Goal: Navigation & Orientation: Understand site structure

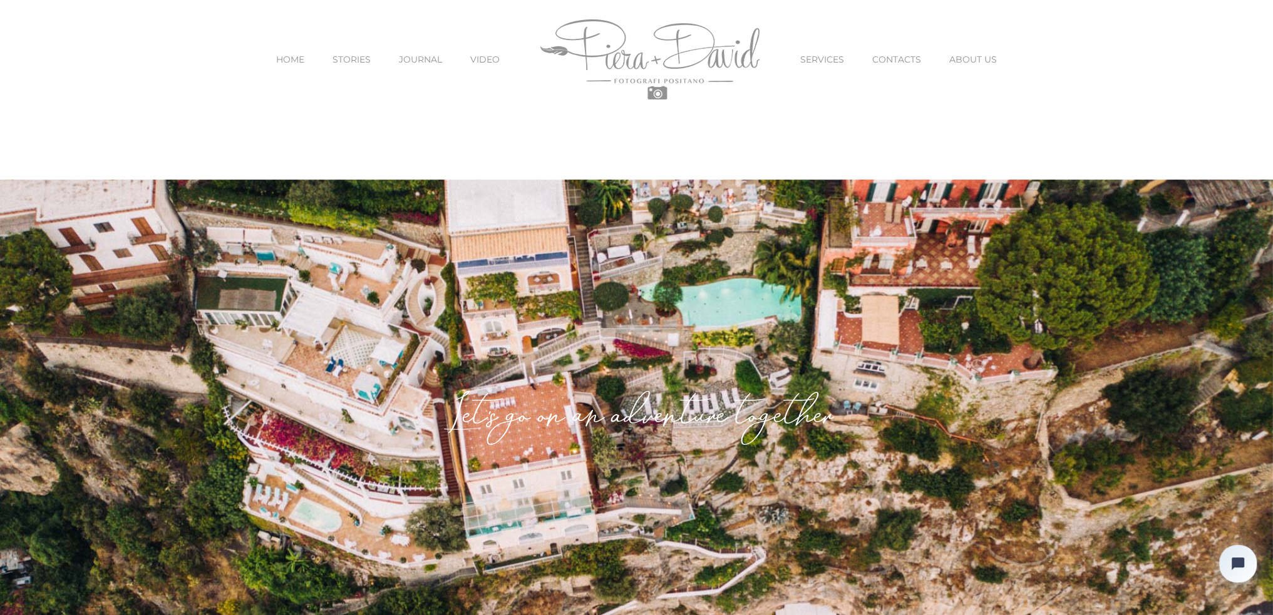
click at [429, 59] on span "JOURNAL" at bounding box center [420, 59] width 43 height 9
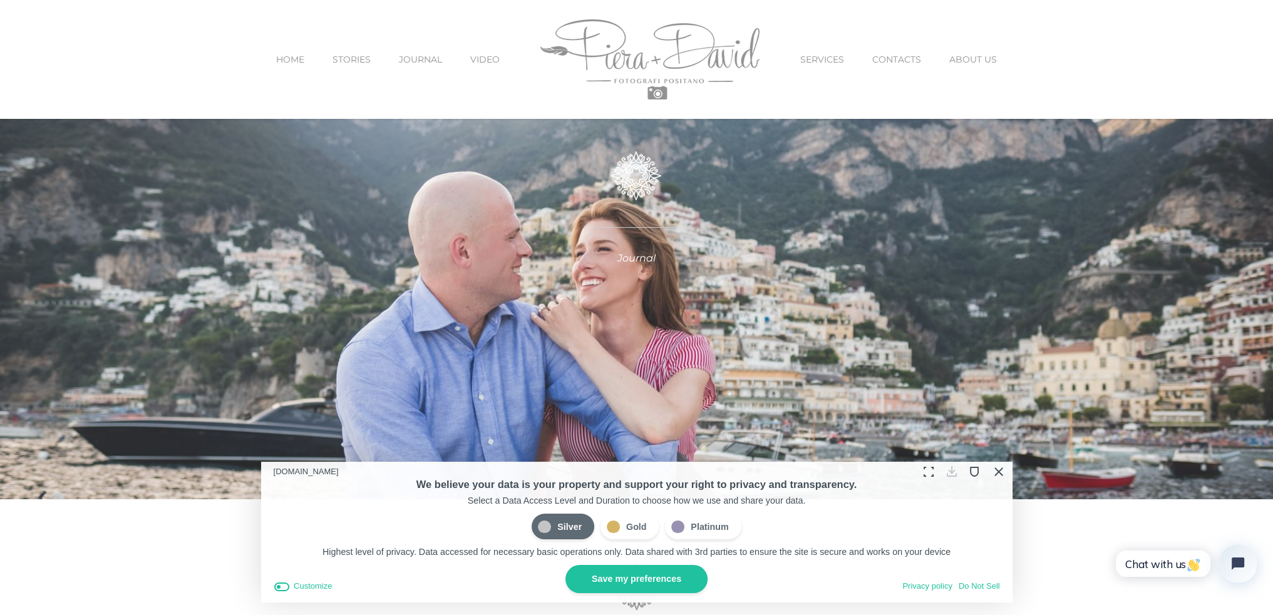
click at [996, 475] on button "Close Cookie Compliance" at bounding box center [997, 471] width 19 height 19
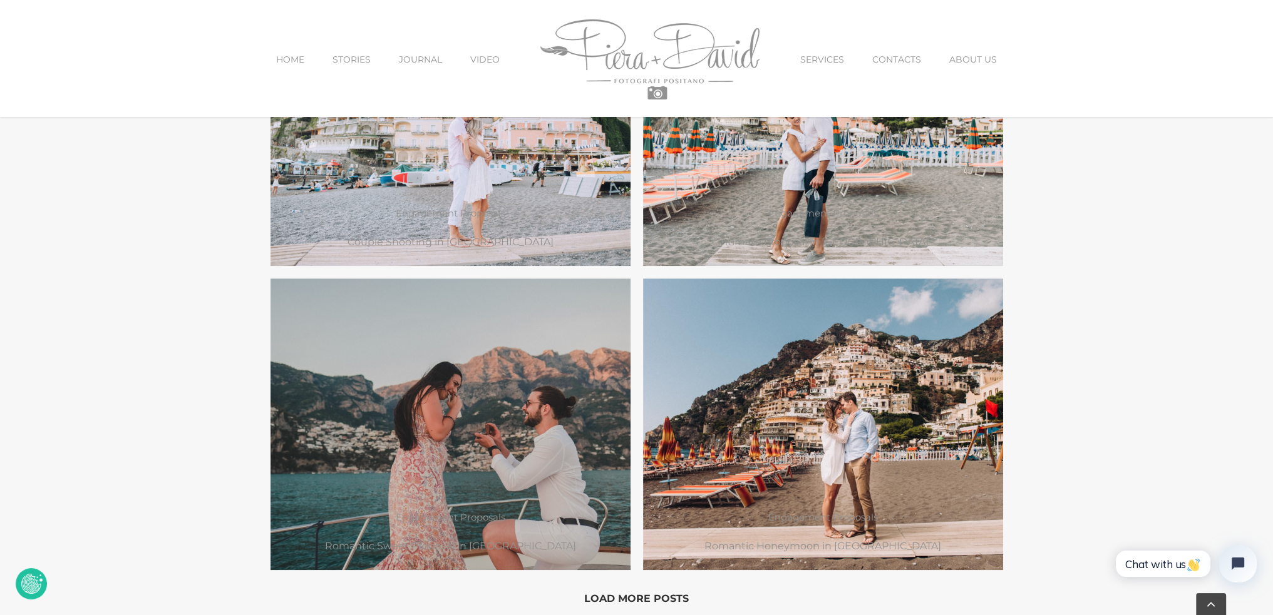
scroll to position [1064, 0]
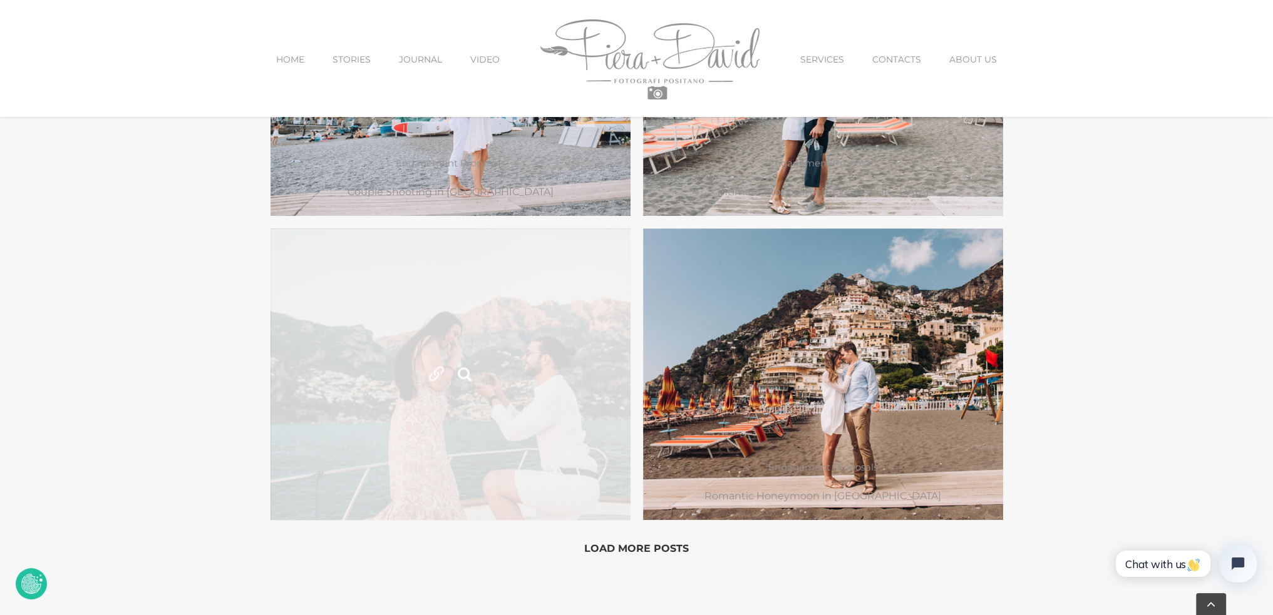
click at [351, 365] on link "Sweet Proposal in Positano" at bounding box center [450, 375] width 360 height 292
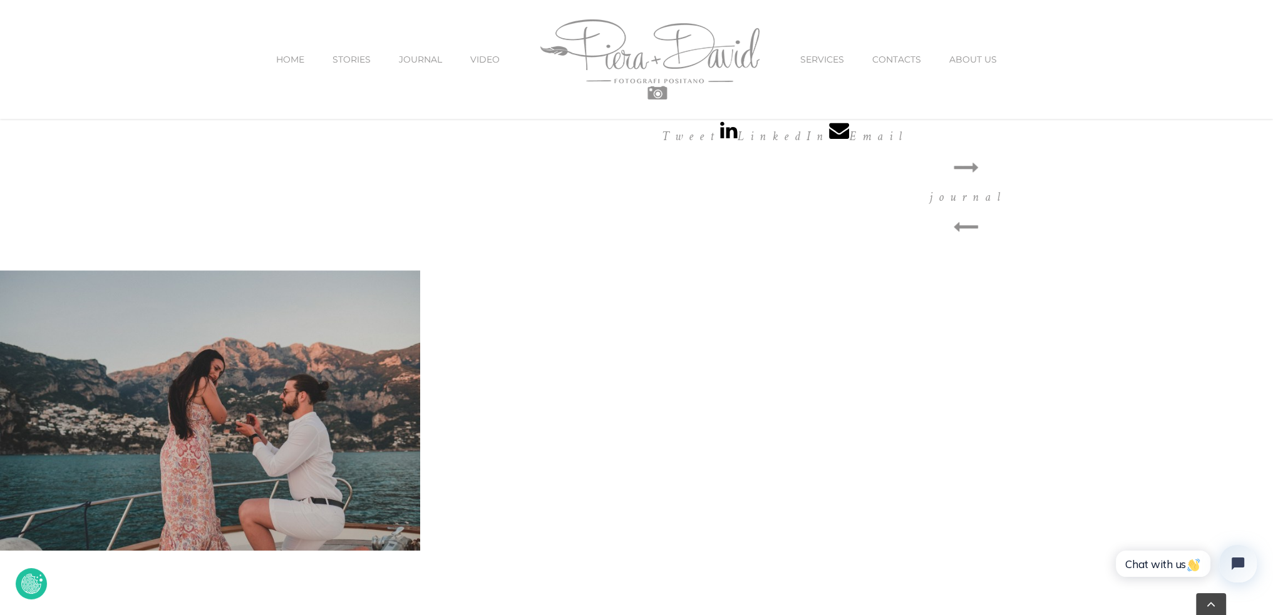
scroll to position [1315, 0]
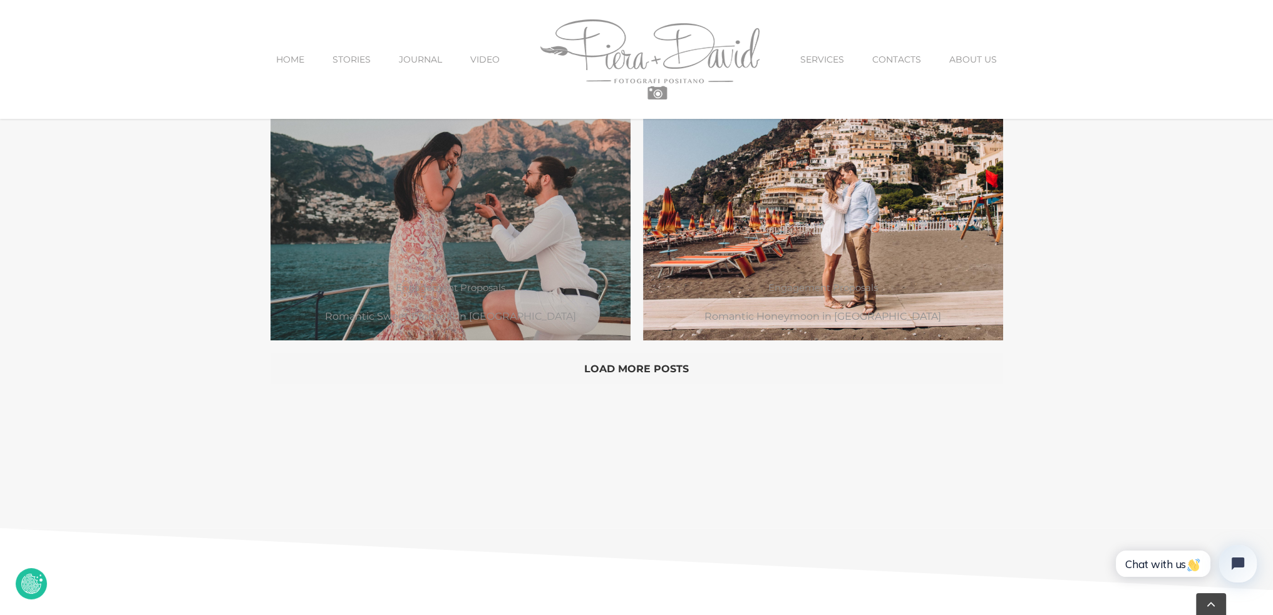
click at [644, 367] on button "Load More Posts" at bounding box center [636, 368] width 733 height 31
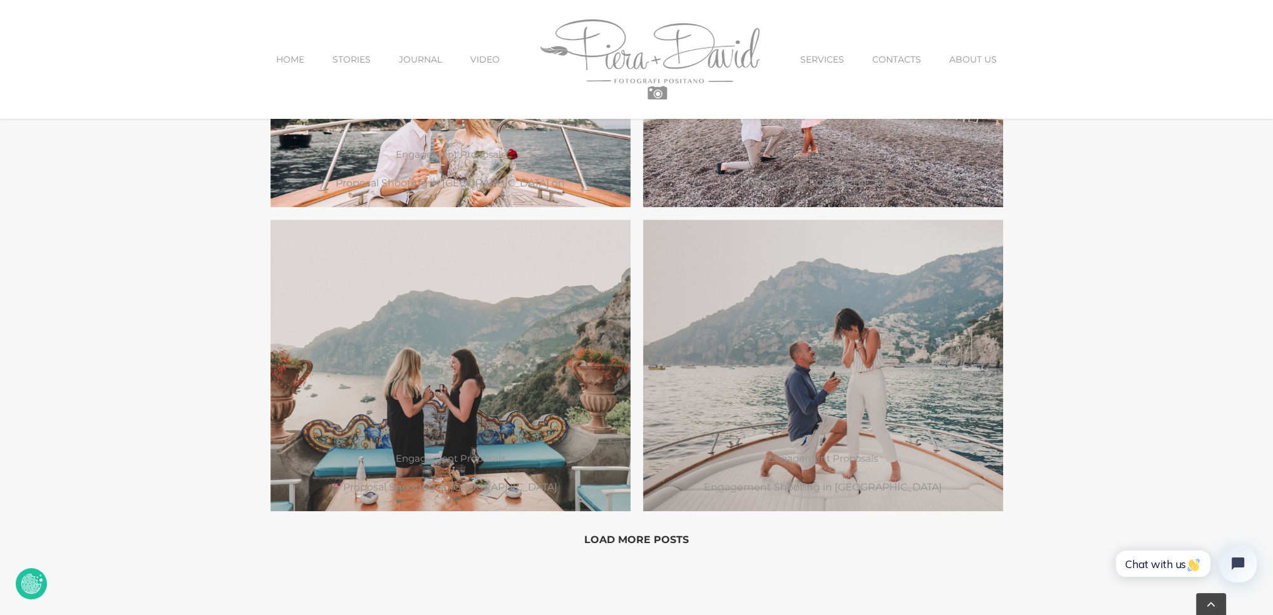
scroll to position [1565, 0]
click at [659, 533] on button "Load More Posts" at bounding box center [636, 538] width 733 height 31
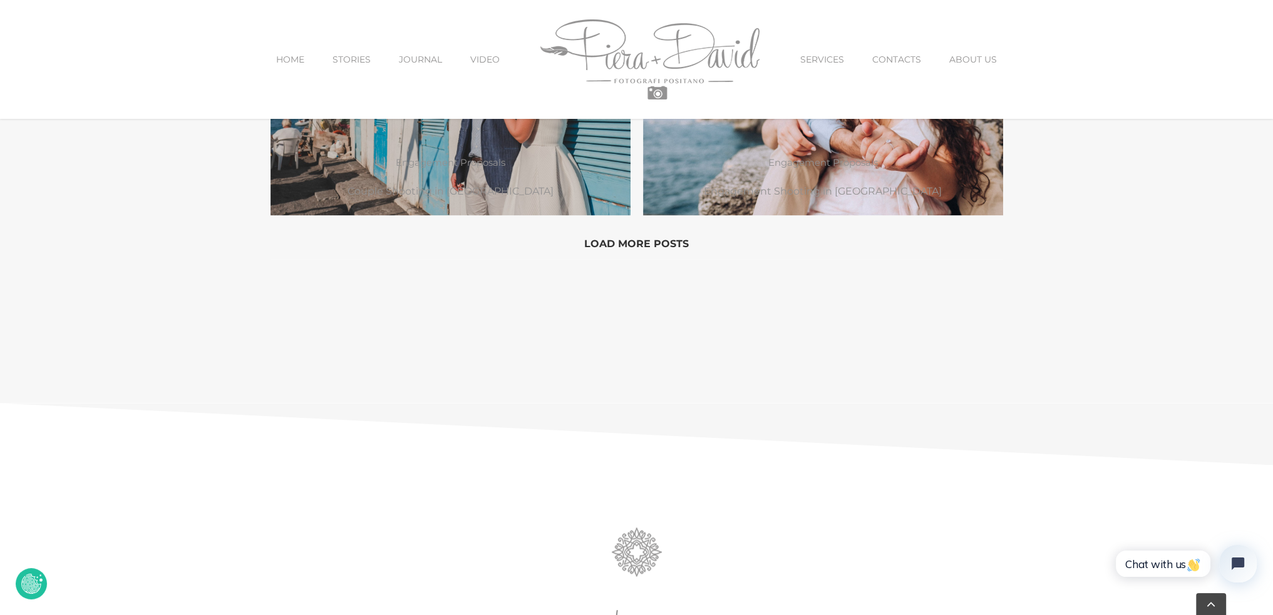
scroll to position [2505, 0]
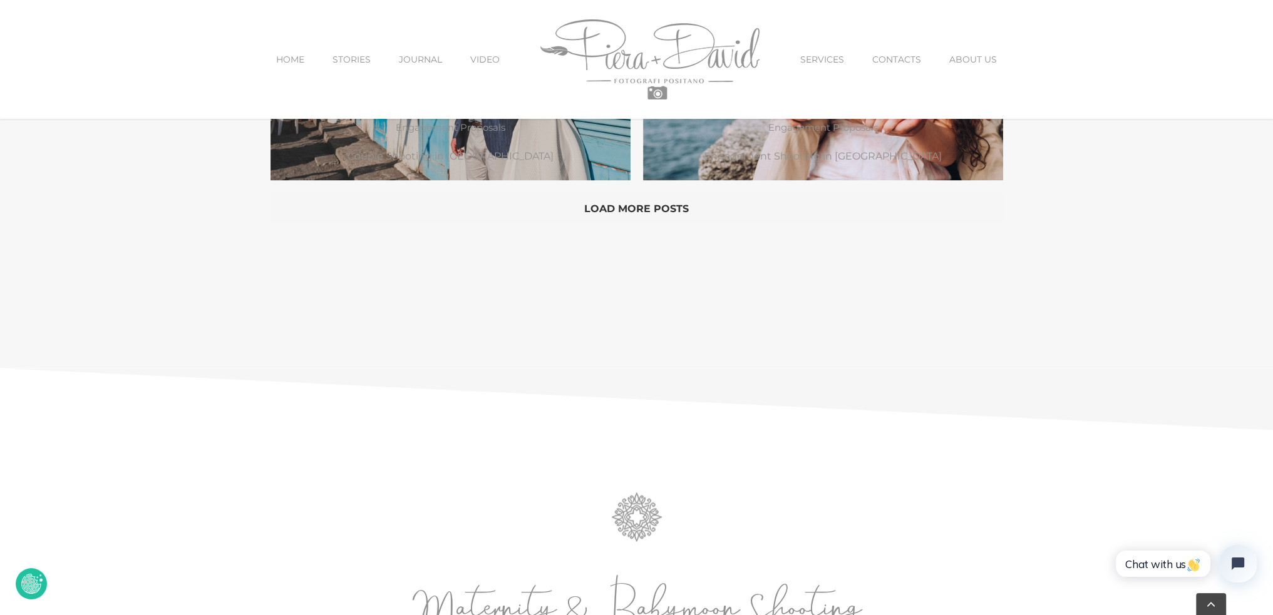
click at [644, 207] on button "Load More Posts" at bounding box center [636, 208] width 733 height 31
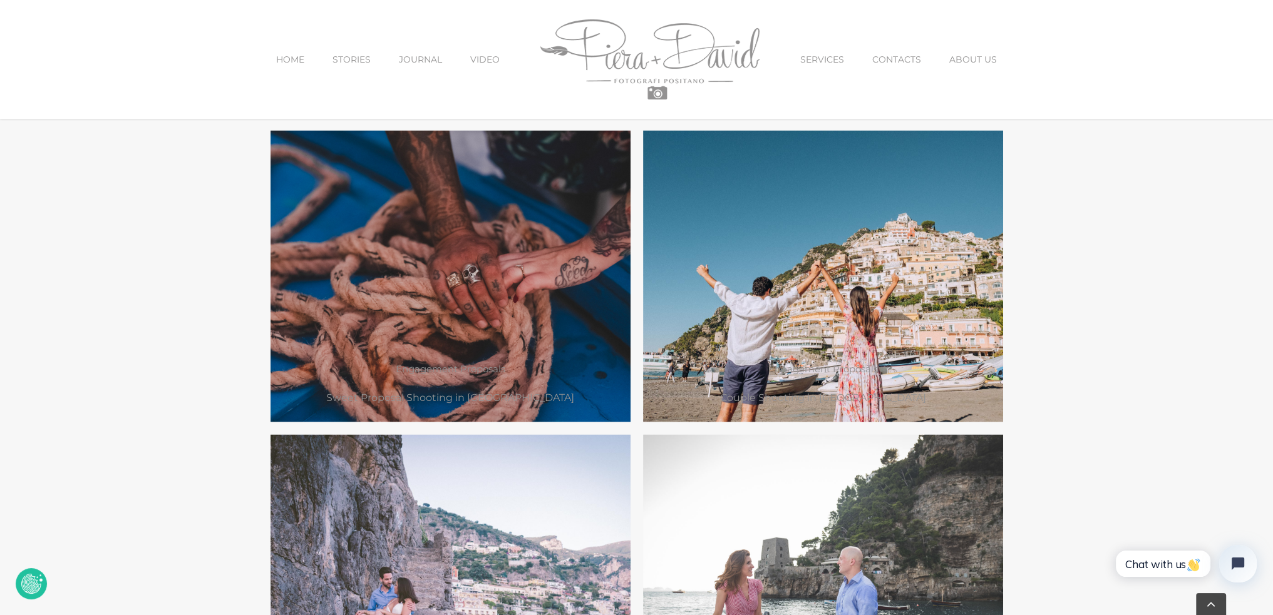
scroll to position [2818, 0]
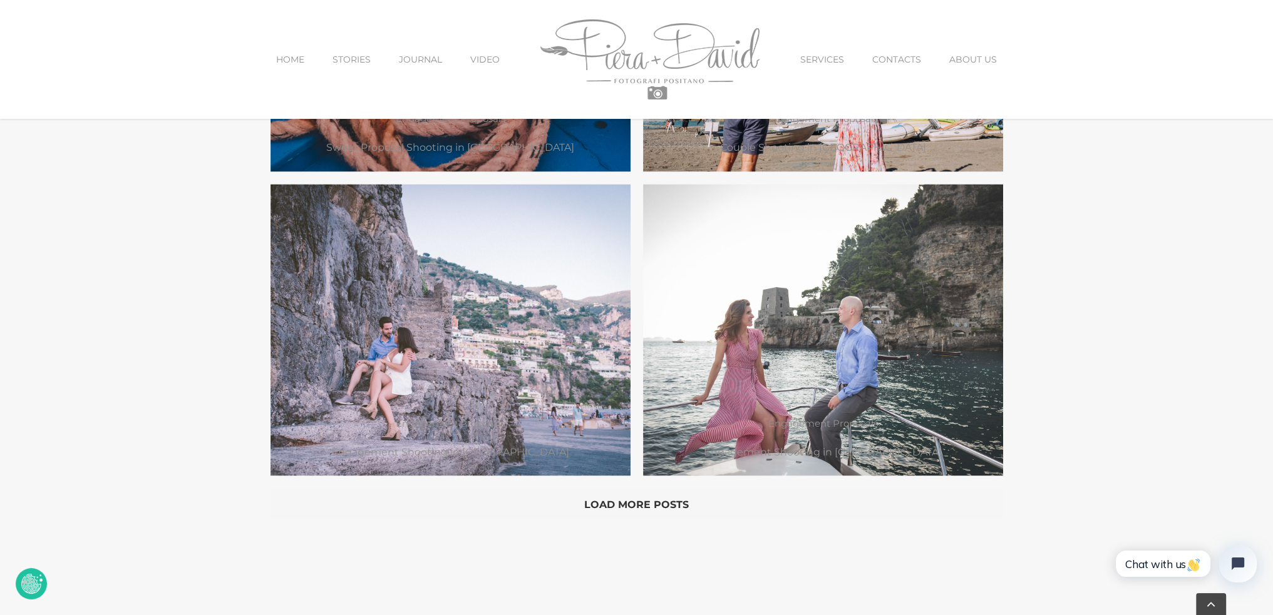
click at [629, 504] on button "Load More Posts" at bounding box center [636, 503] width 733 height 31
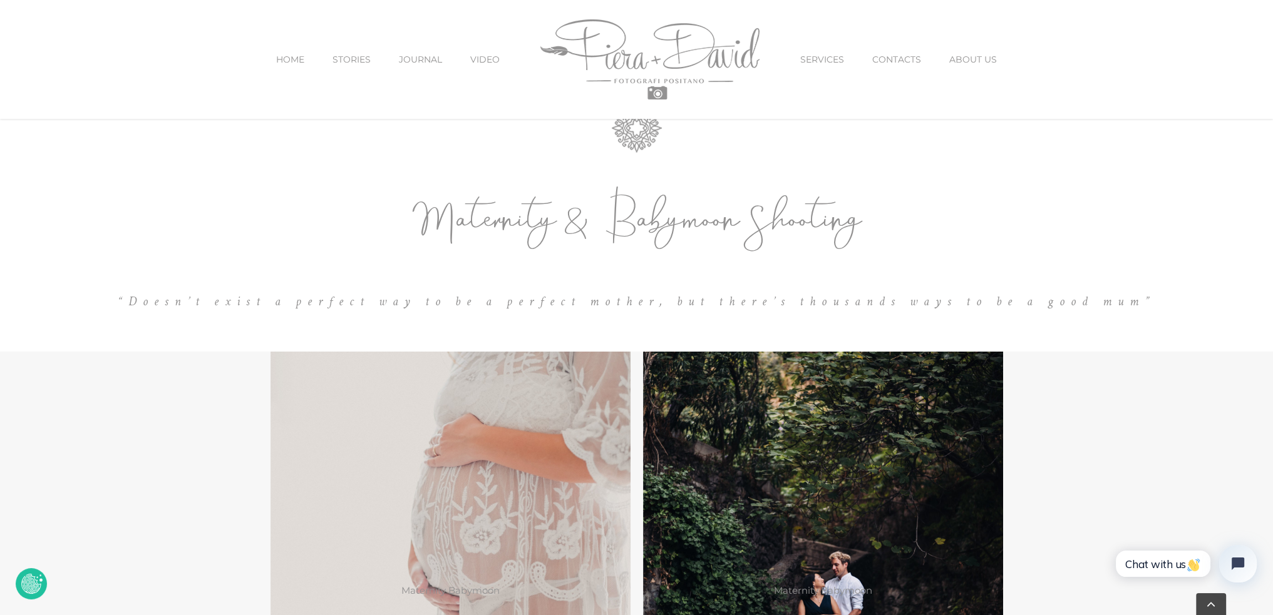
scroll to position [3882, 0]
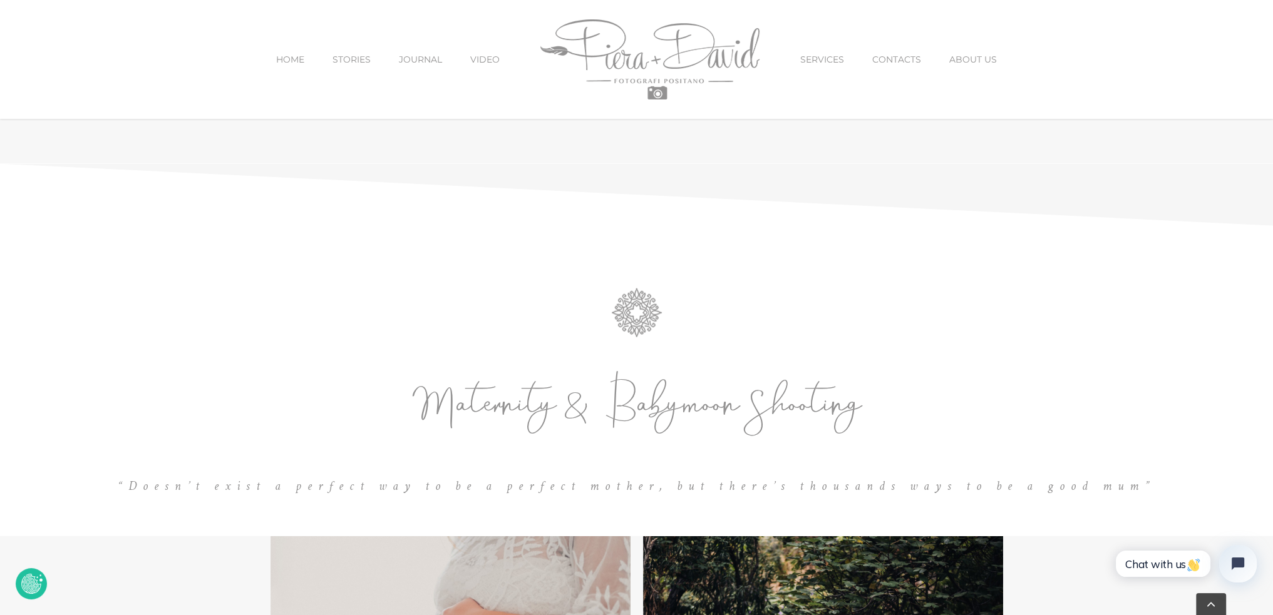
click at [821, 63] on span "SERVICES" at bounding box center [822, 59] width 44 height 9
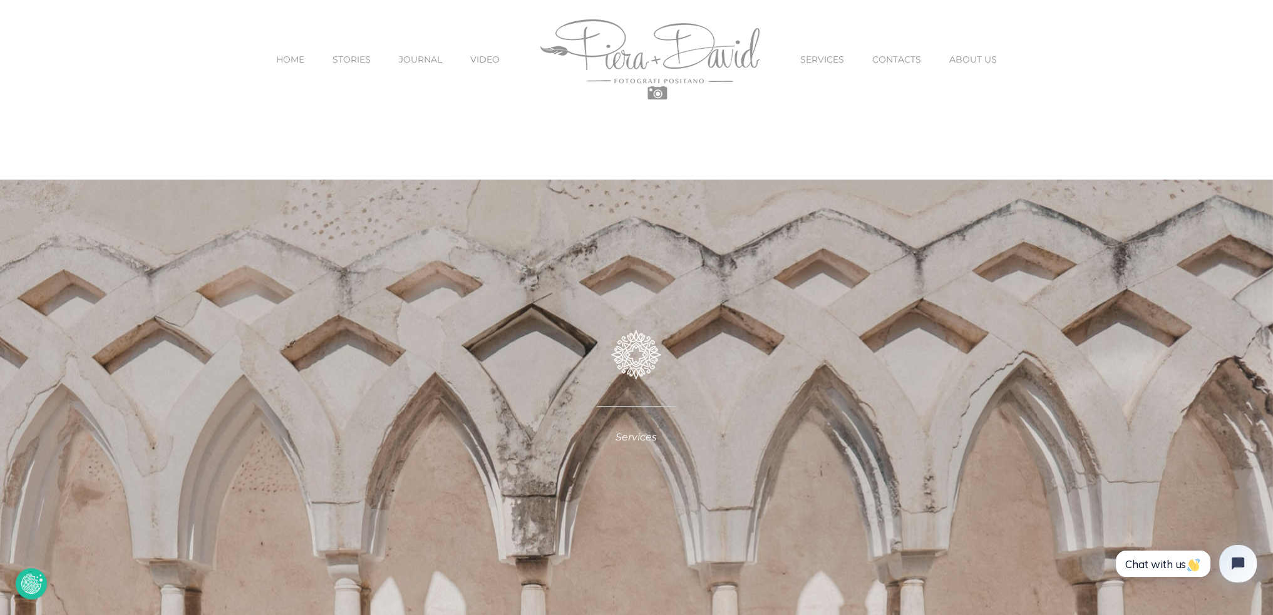
click at [949, 59] on span "ABOUT US" at bounding box center [973, 59] width 48 height 9
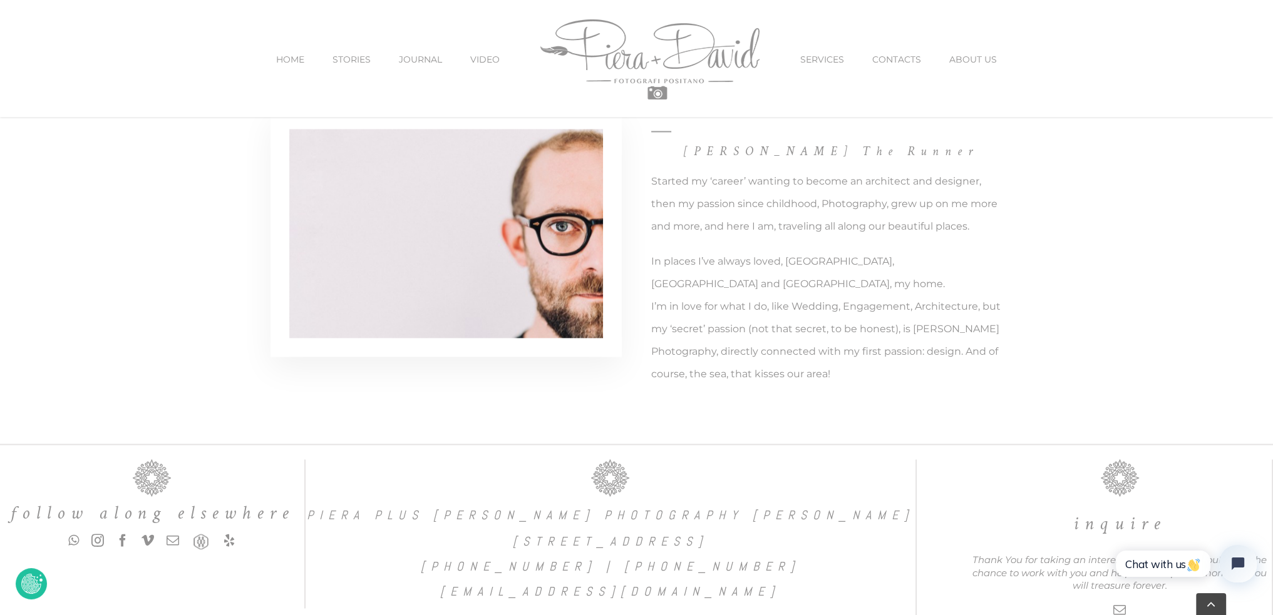
scroll to position [2640, 0]
click at [98, 532] on link "instagram" at bounding box center [97, 538] width 13 height 13
click at [120, 532] on link "facebook" at bounding box center [122, 538] width 13 height 13
click at [825, 66] on link "SERVICES" at bounding box center [822, 59] width 44 height 53
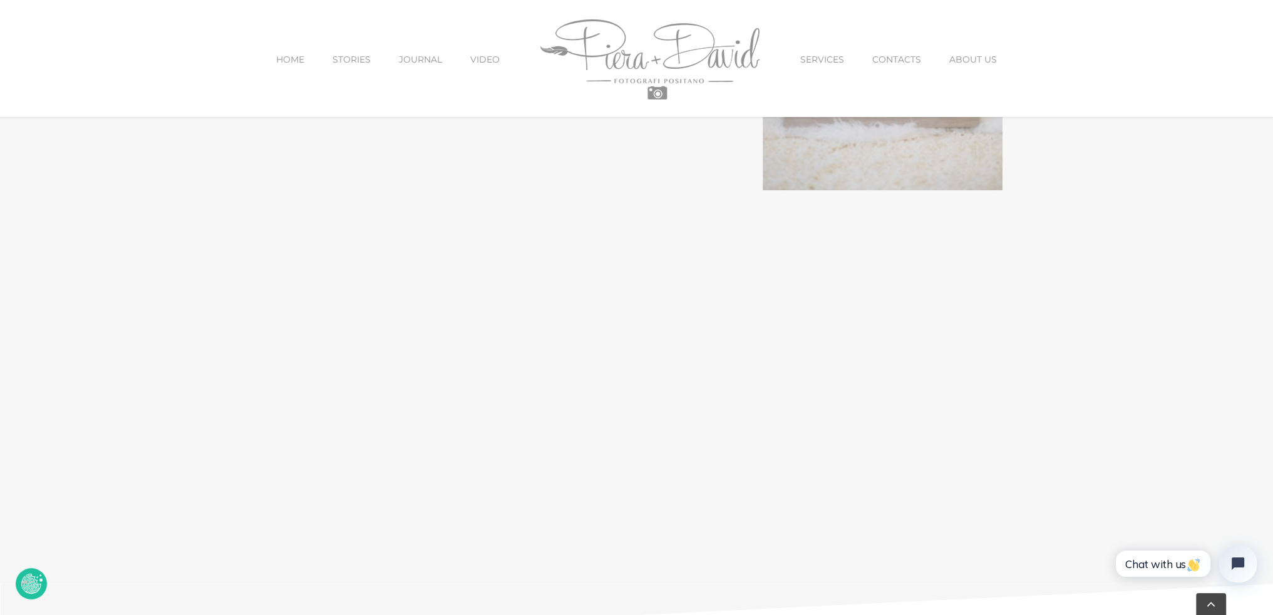
scroll to position [1691, 0]
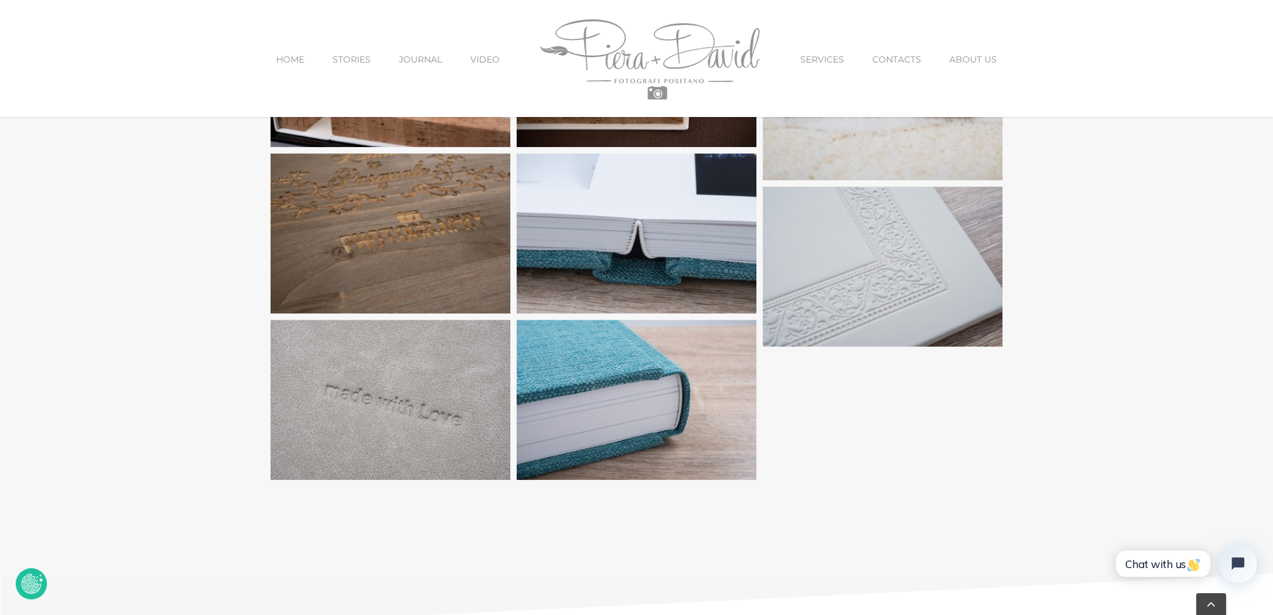
click at [348, 61] on span "STORIES" at bounding box center [351, 59] width 38 height 9
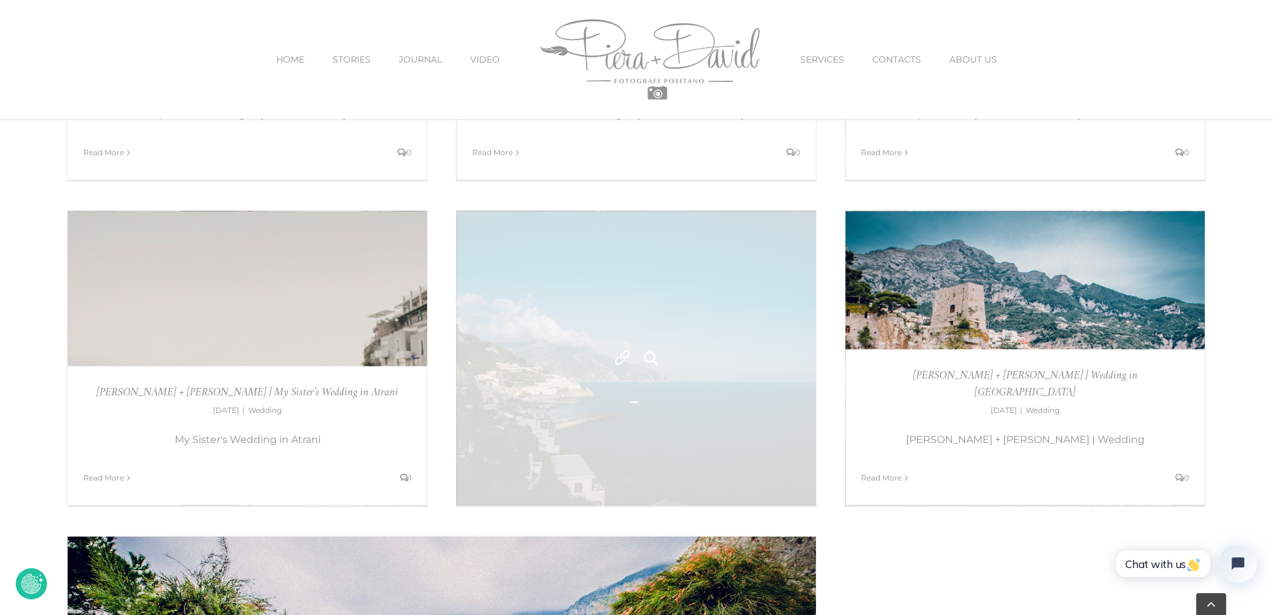
scroll to position [2191, 0]
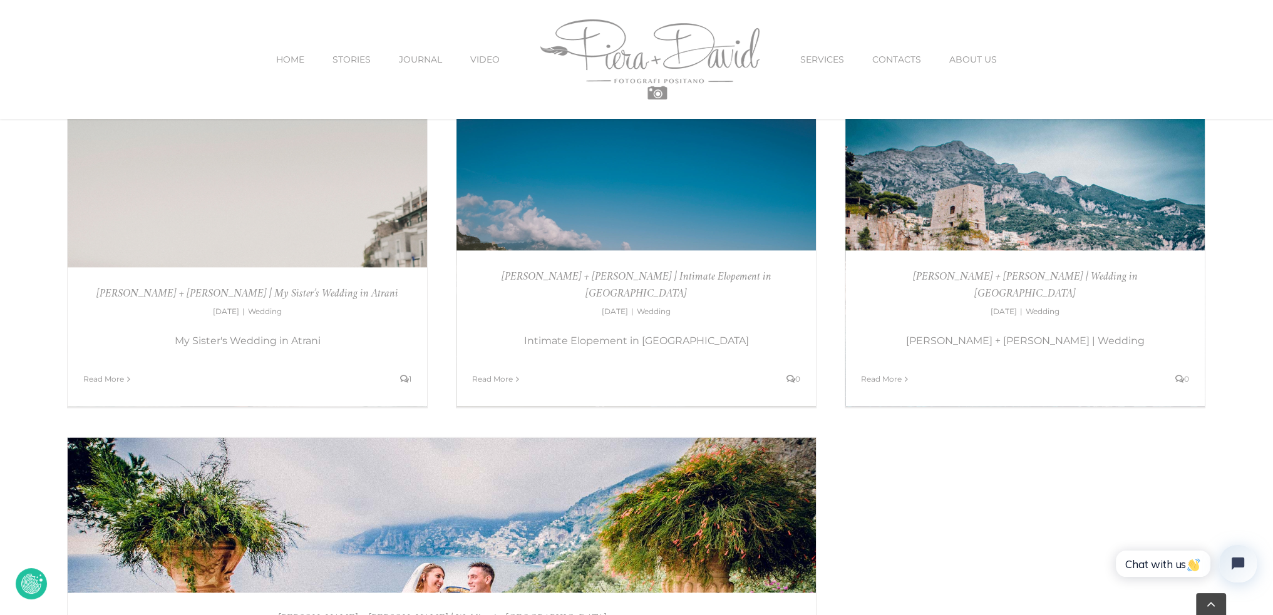
click at [490, 55] on span "VIDEO" at bounding box center [484, 59] width 29 height 9
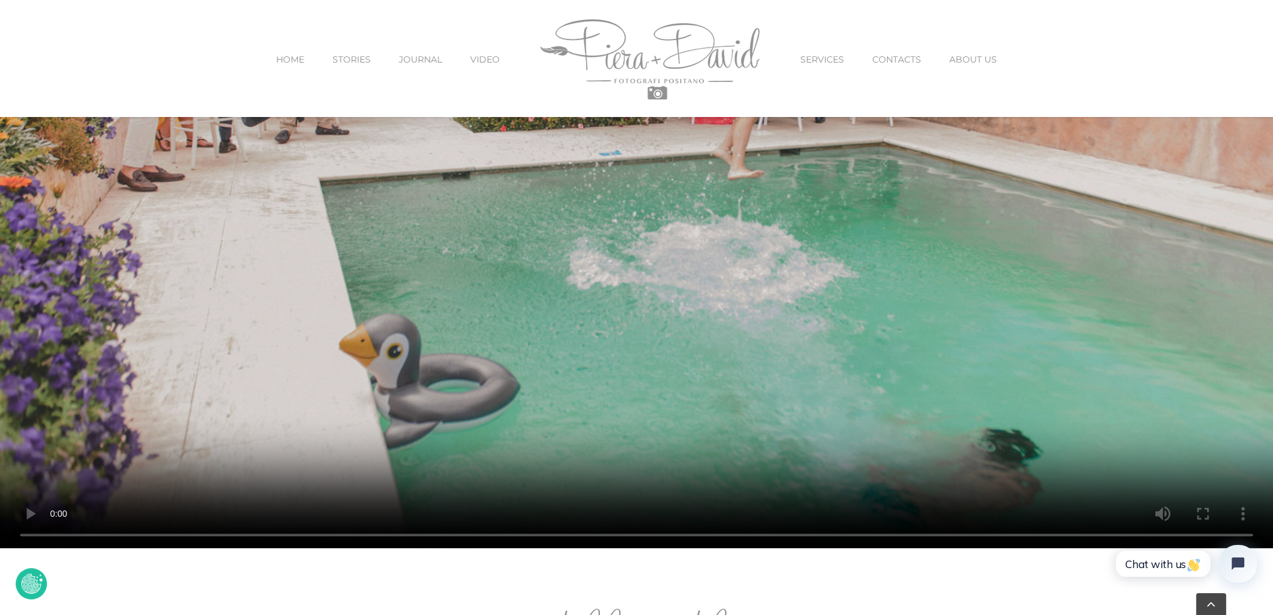
scroll to position [313, 0]
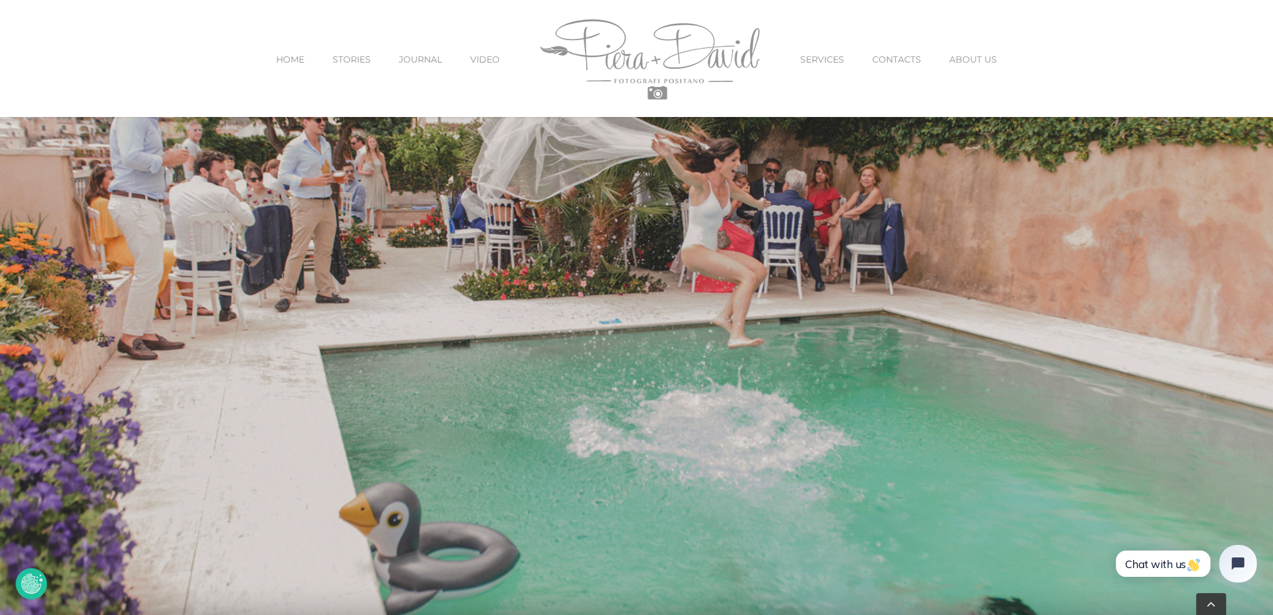
click at [286, 58] on span "HOME" at bounding box center [290, 59] width 28 height 9
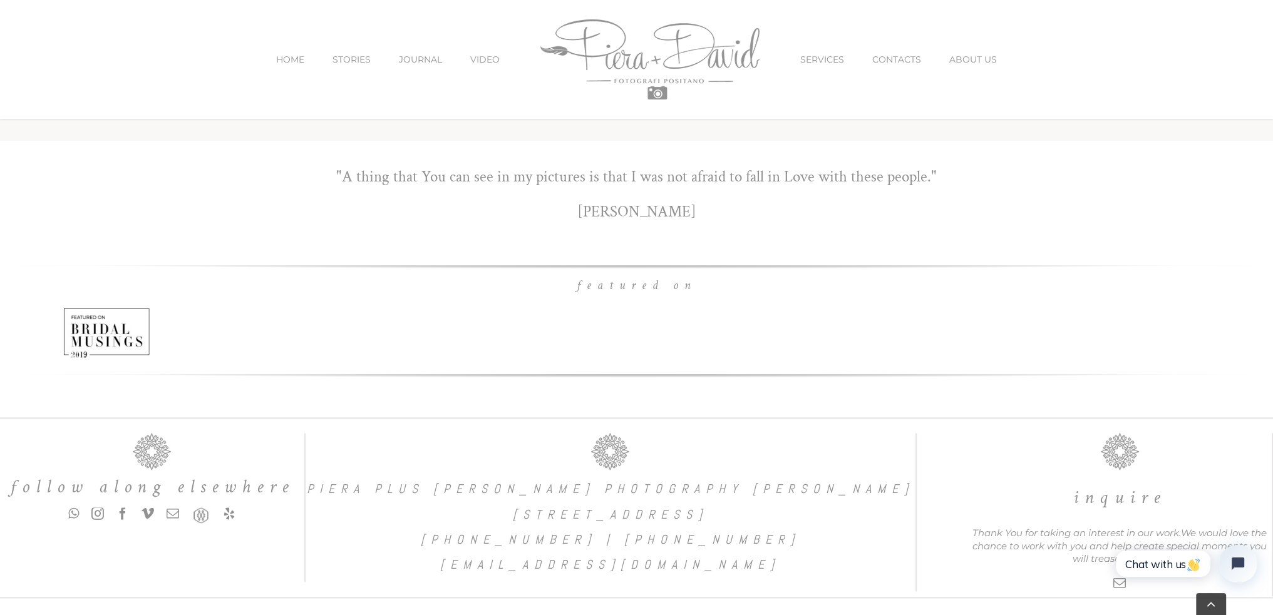
scroll to position [8460, 0]
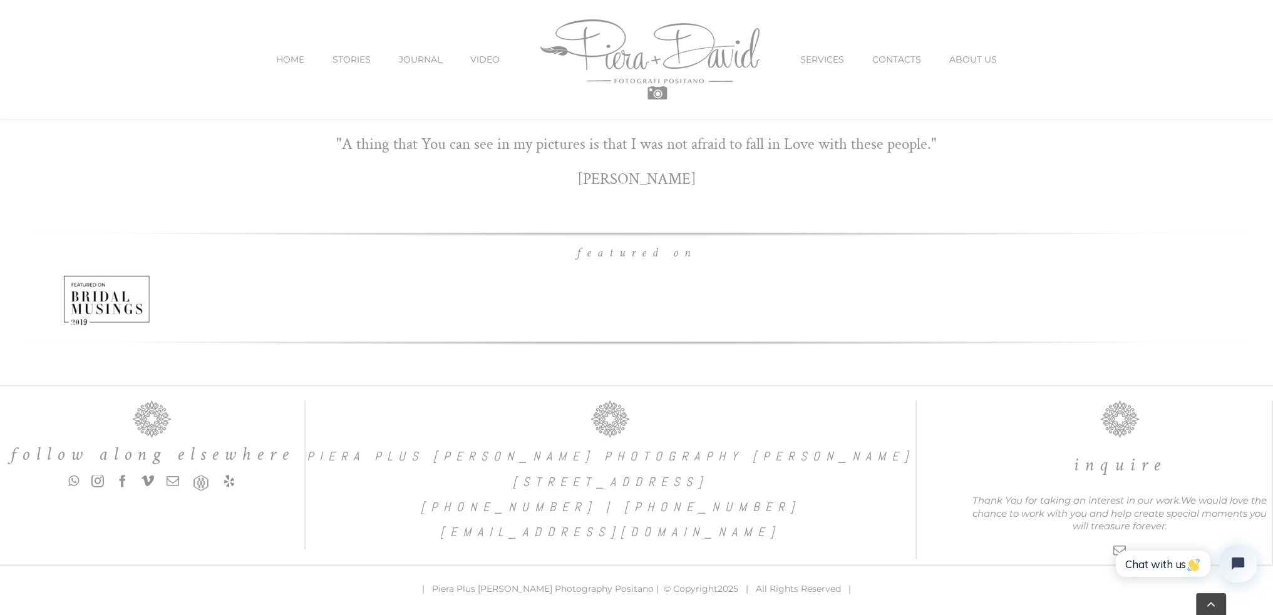
drag, startPoint x: 392, startPoint y: 456, endPoint x: 804, endPoint y: 463, distance: 412.1
click at [802, 463] on div "PIERA PLUS [PERSON_NAME] PHOTOGRAPHY [PERSON_NAME] [STREET_ADDRESS] [PHONE_NUMB…" at bounding box center [611, 470] width 610 height 138
drag, startPoint x: 835, startPoint y: 455, endPoint x: 441, endPoint y: 448, distance: 393.9
click at [441, 450] on h6 "PIERA PLUS [PERSON_NAME] PHOTOGRAPHY [PERSON_NAME]" at bounding box center [611, 456] width 610 height 13
